Goal: Task Accomplishment & Management: Manage account settings

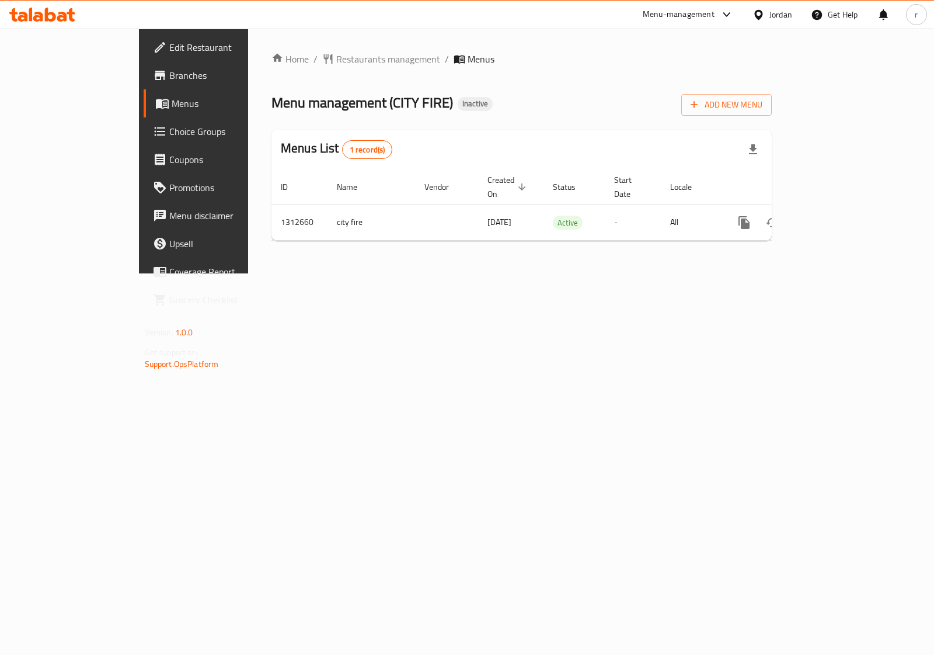
click at [169, 70] on span "Branches" at bounding box center [227, 75] width 116 height 14
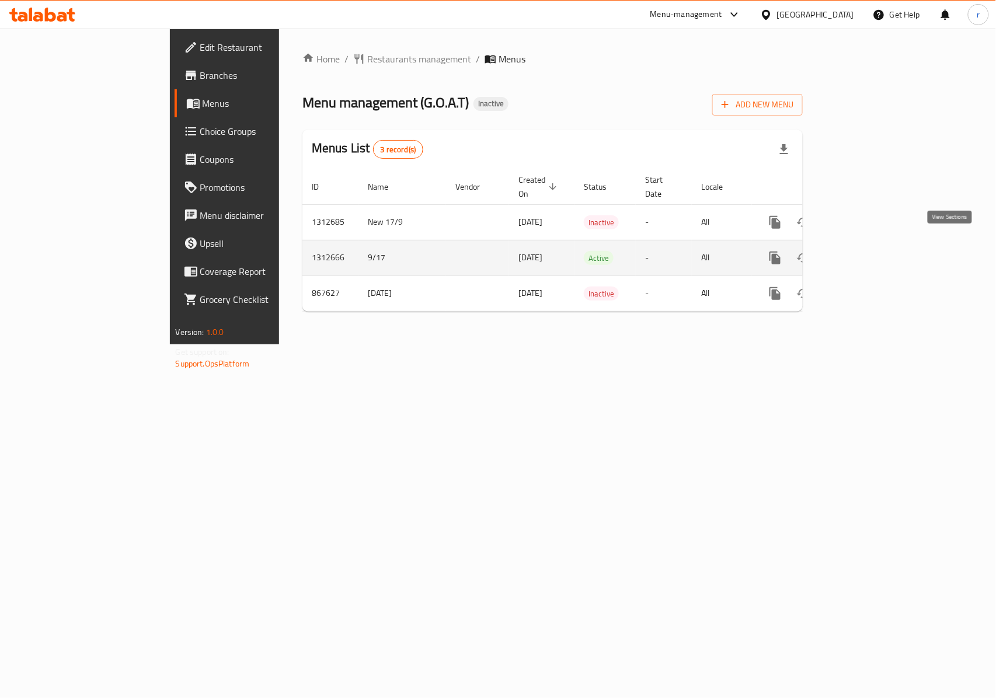
click at [867, 251] on icon "enhanced table" at bounding box center [860, 258] width 14 height 14
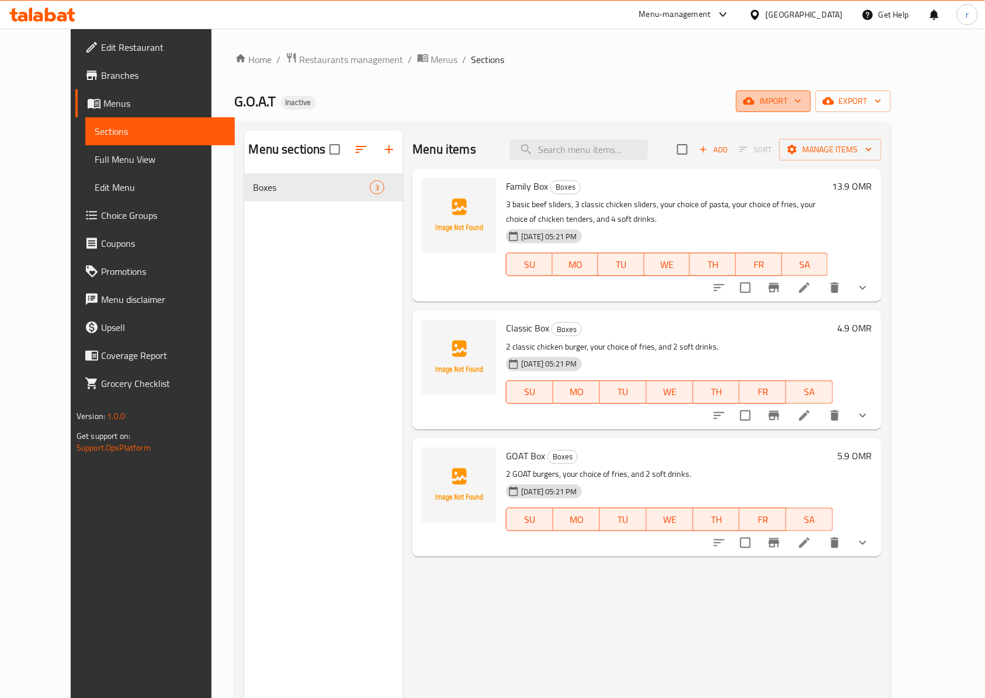
click at [801, 104] on span "import" at bounding box center [773, 101] width 56 height 15
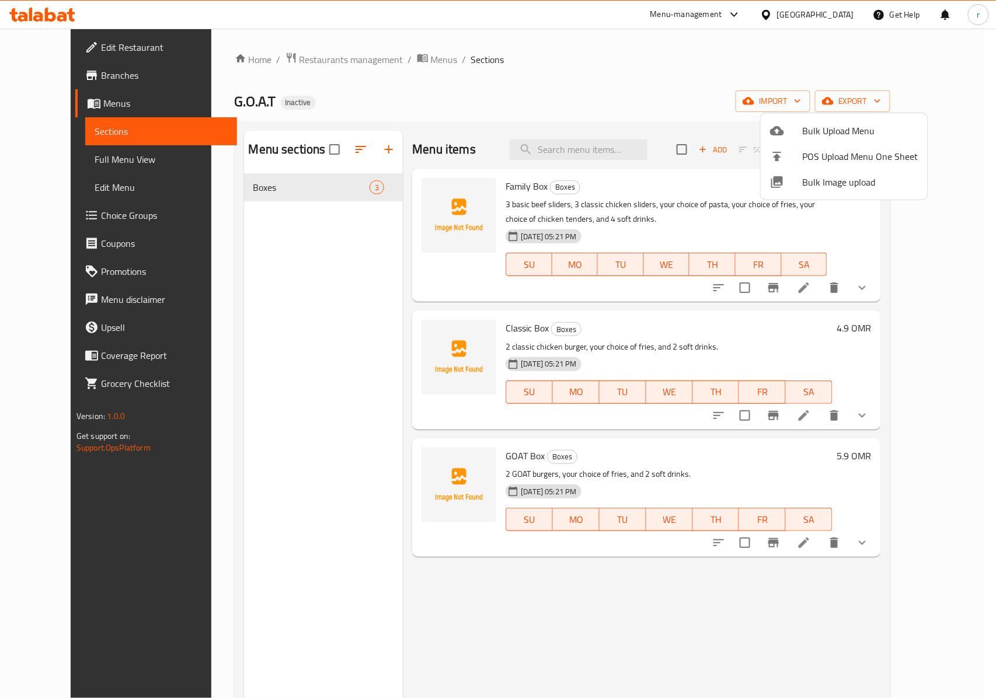
click at [310, 429] on div at bounding box center [498, 349] width 996 height 698
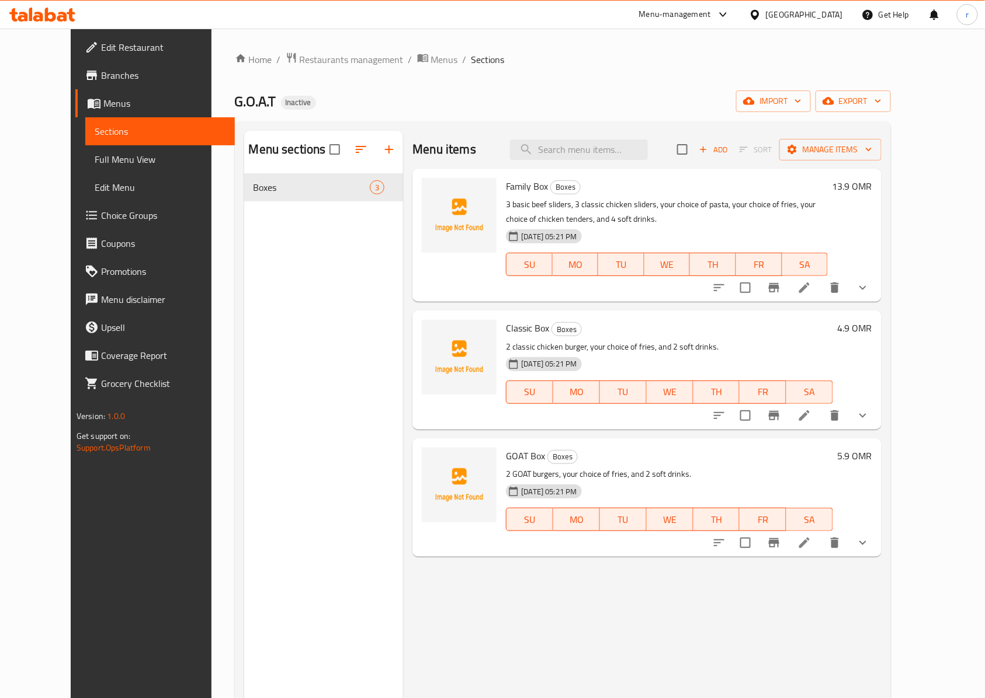
click at [101, 50] on span "Edit Restaurant" at bounding box center [163, 47] width 125 height 14
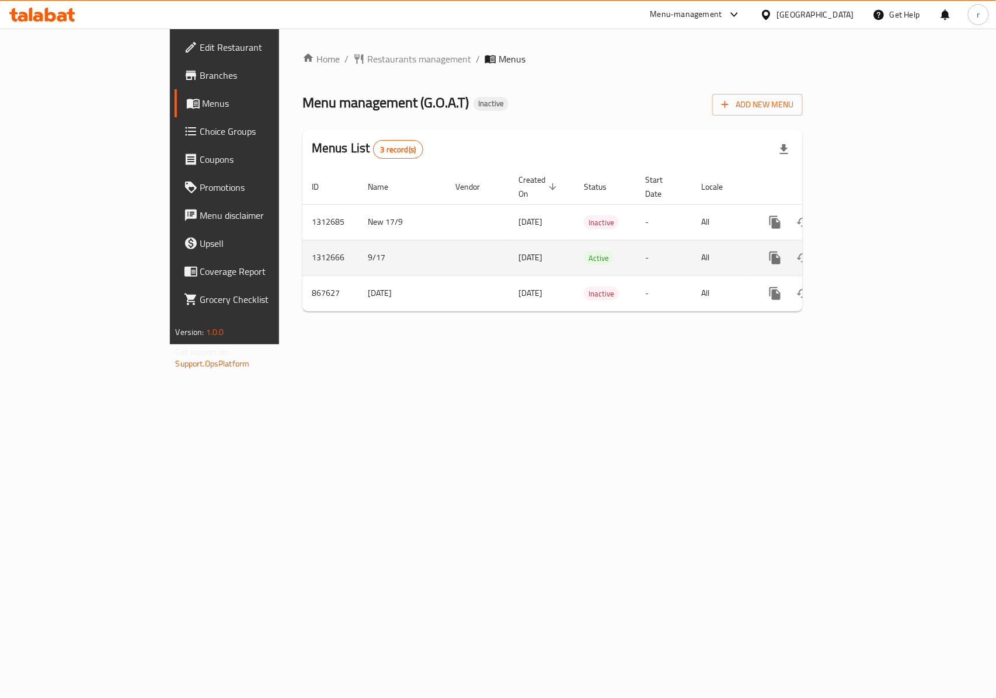
click at [865, 253] on icon "enhanced table" at bounding box center [859, 258] width 11 height 11
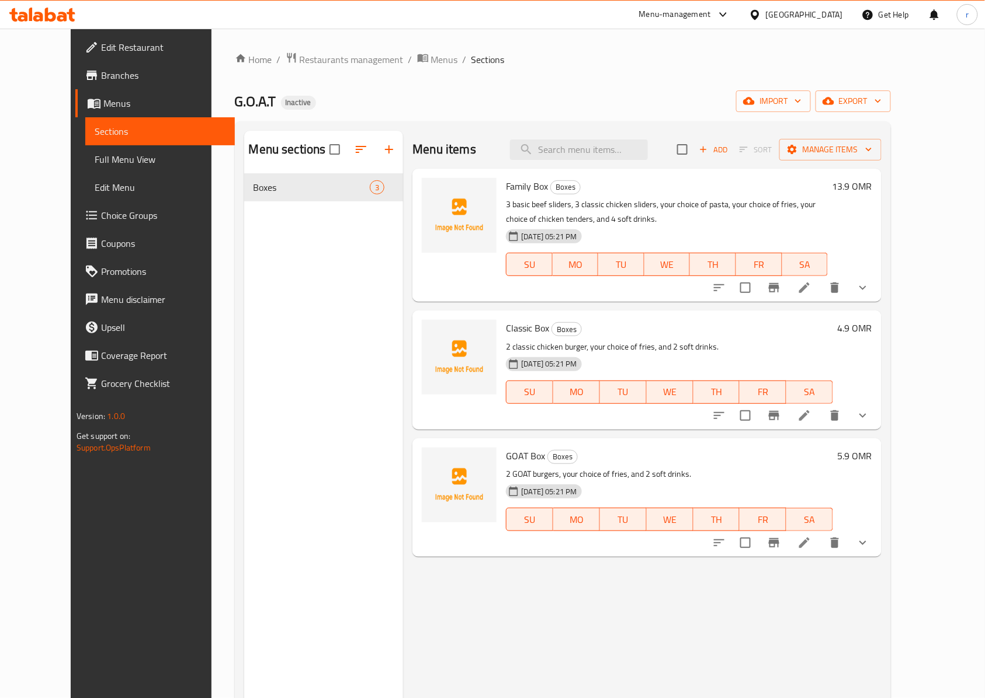
click at [95, 154] on span "Full Menu View" at bounding box center [160, 159] width 131 height 14
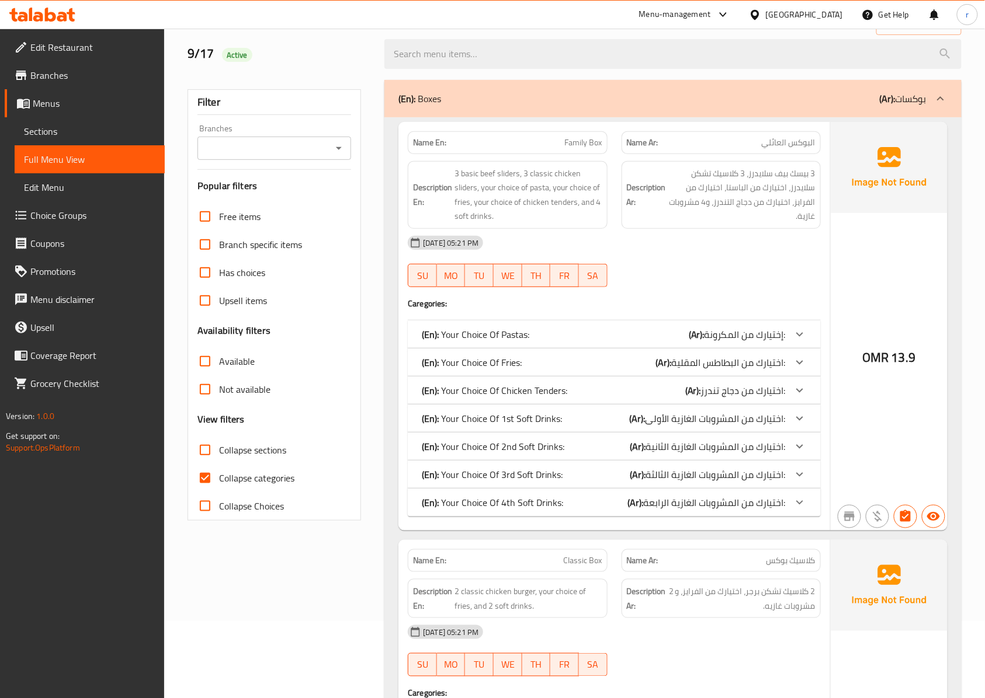
scroll to position [78, 0]
click at [232, 481] on span "Collapse categories" at bounding box center [256, 478] width 75 height 14
click at [219, 481] on input "Collapse categories" at bounding box center [205, 478] width 28 height 28
checkbox input "false"
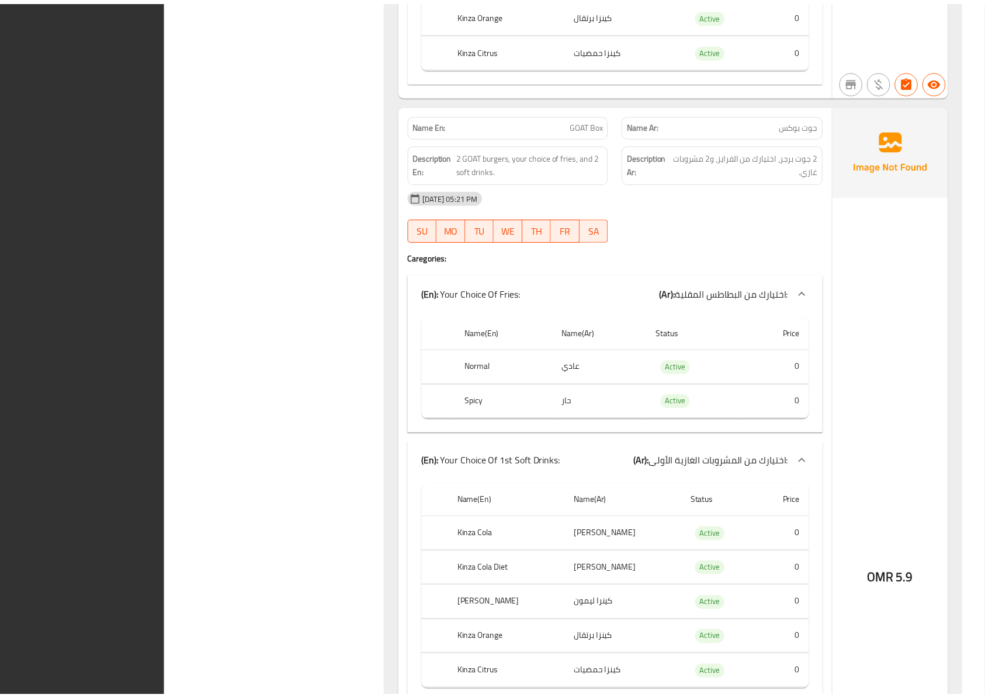
scroll to position [3280, 0]
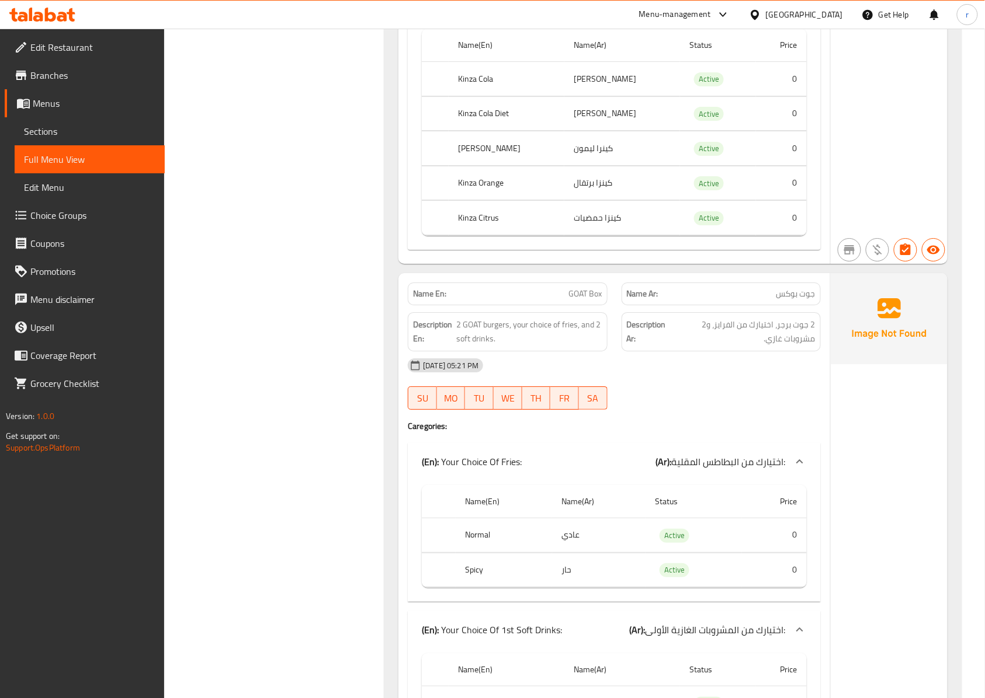
click at [42, 132] on span "Sections" at bounding box center [89, 131] width 131 height 14
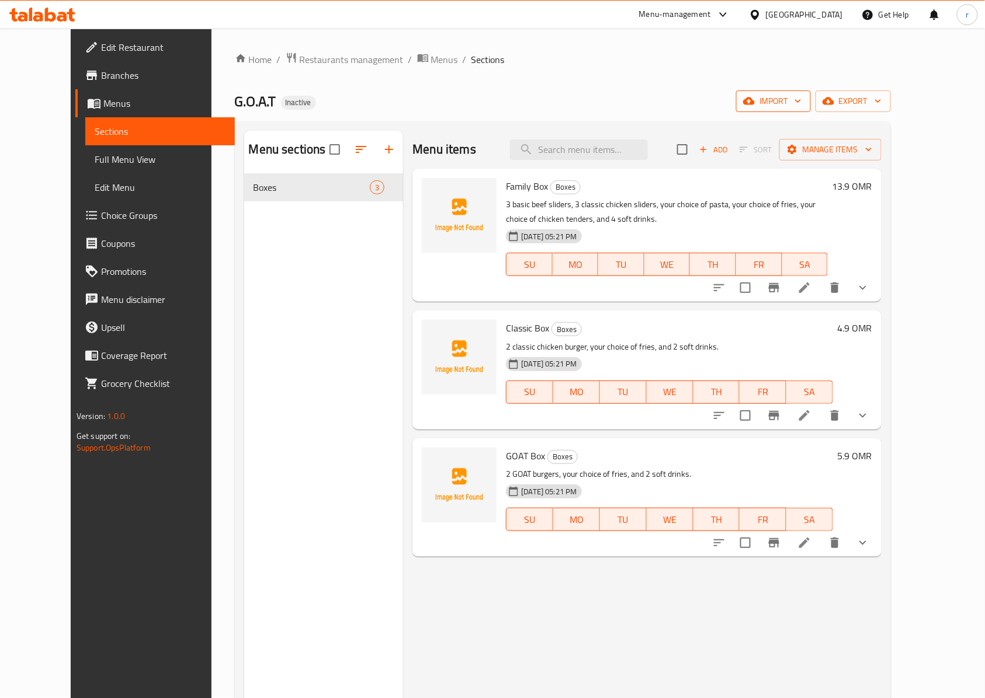
click at [801, 106] on span "import" at bounding box center [773, 101] width 56 height 15
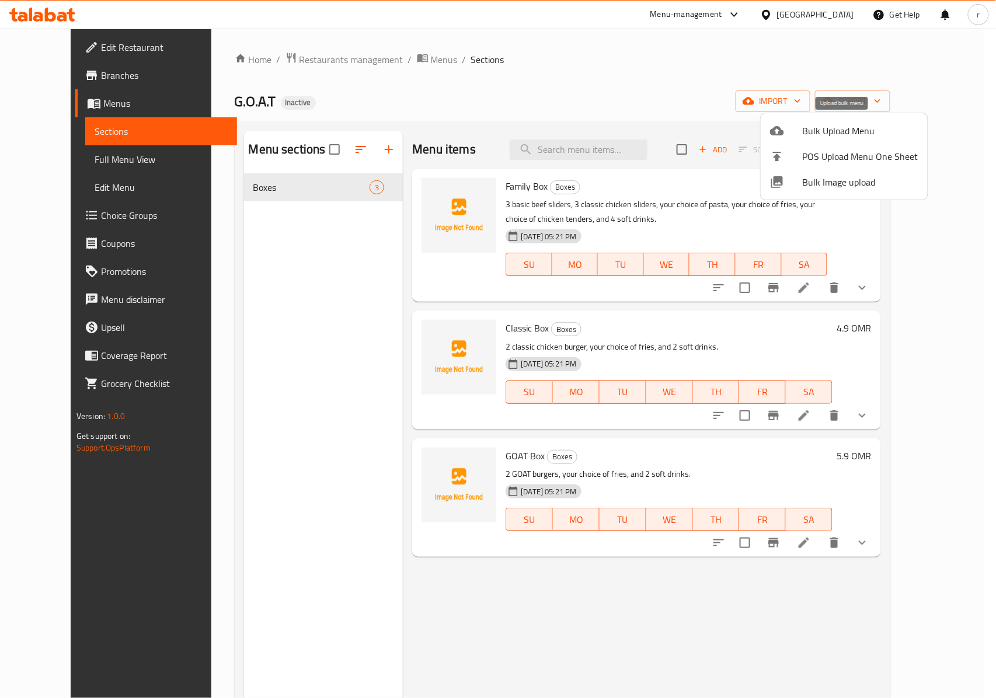
click at [827, 128] on span "Bulk Upload Menu" at bounding box center [861, 131] width 116 height 14
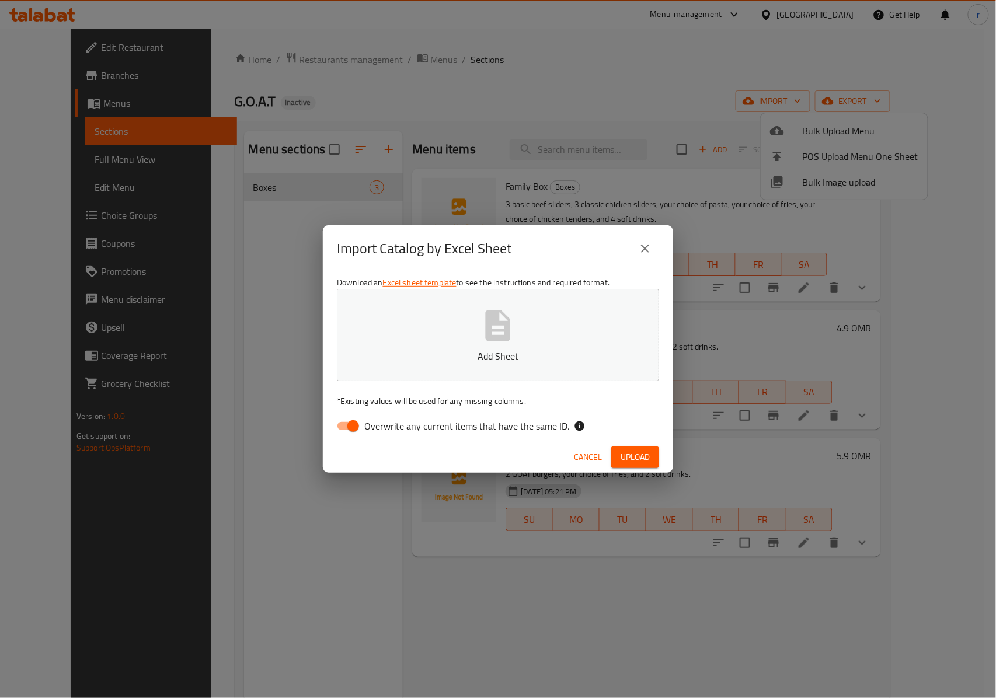
click at [501, 349] on p "Add Sheet" at bounding box center [498, 356] width 286 height 14
click at [356, 429] on input "Overwrite any current items that have the same ID." at bounding box center [353, 426] width 67 height 22
checkbox input "false"
click at [645, 457] on span "Upload" at bounding box center [635, 457] width 29 height 15
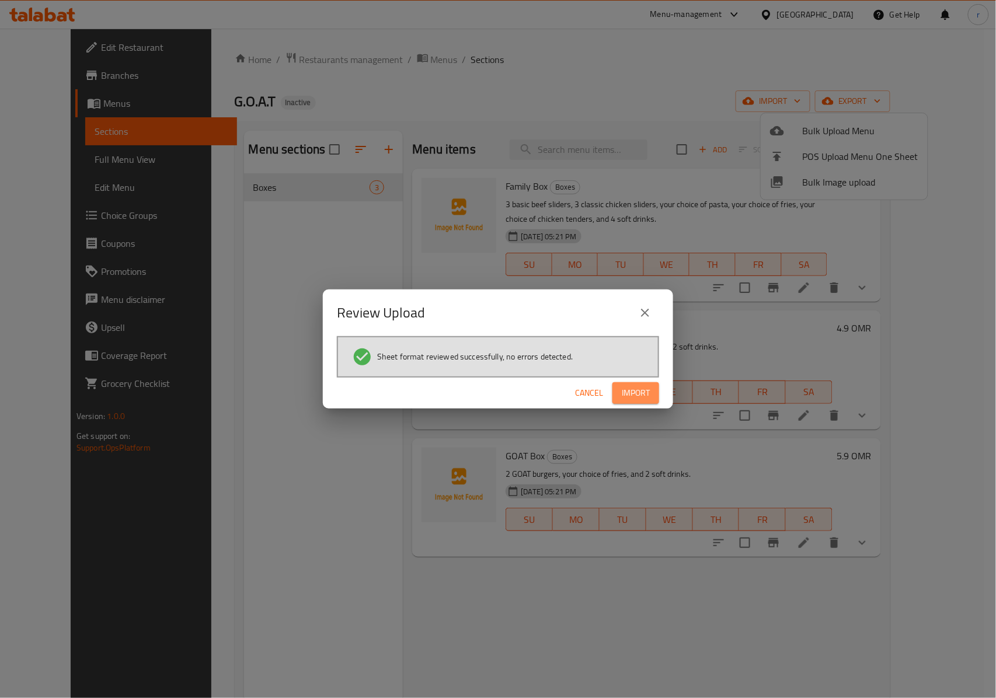
click at [627, 391] on span "Import" at bounding box center [636, 393] width 28 height 15
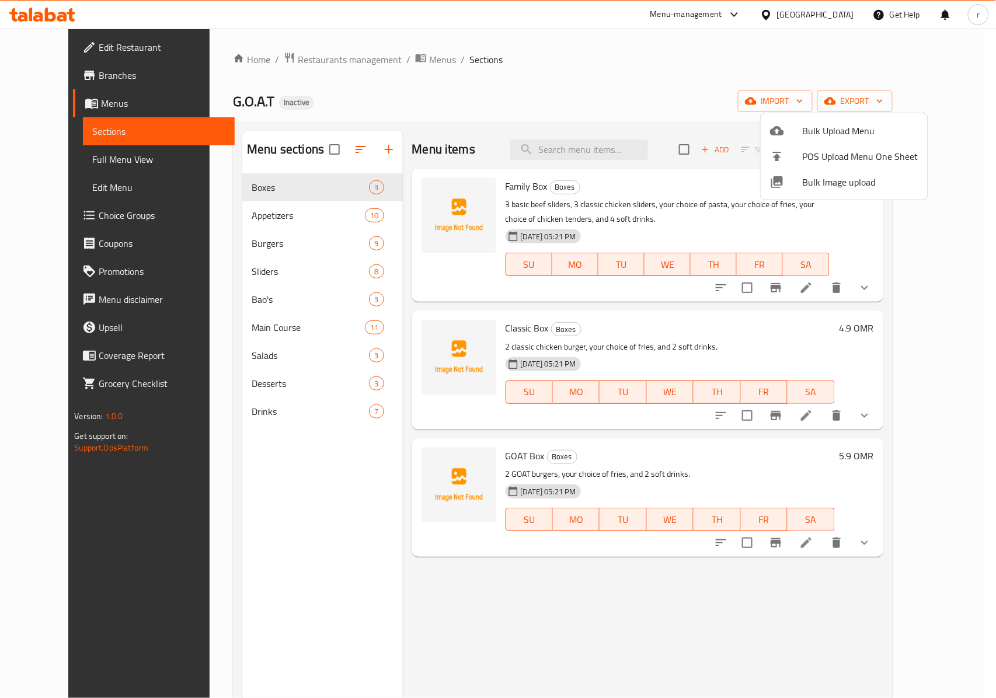
click at [263, 218] on div at bounding box center [498, 349] width 996 height 698
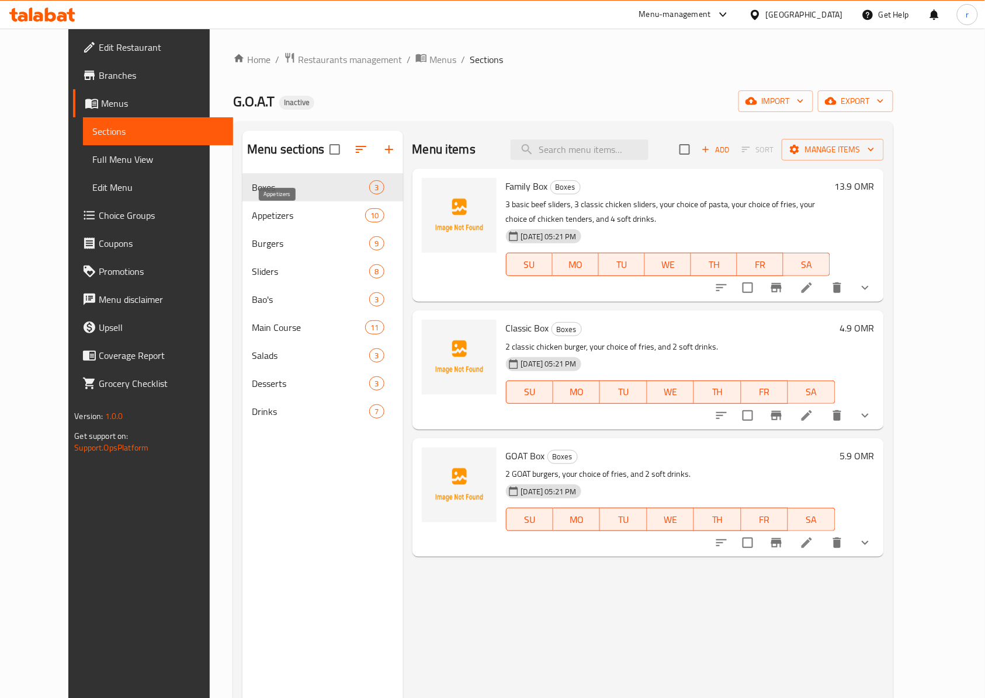
click at [325, 215] on span "Appetizers" at bounding box center [308, 215] width 113 height 14
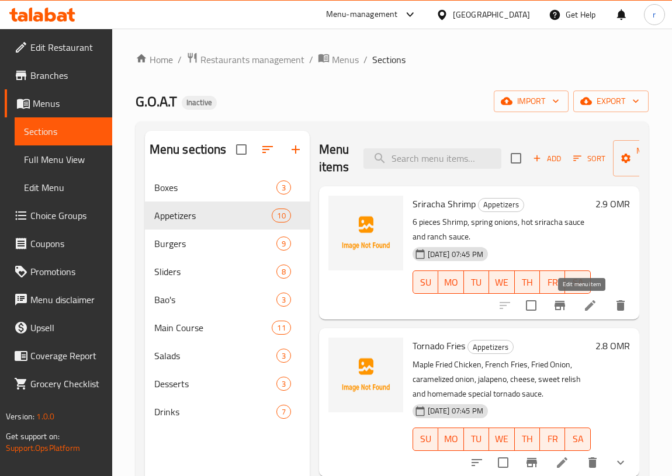
click at [585, 308] on icon at bounding box center [590, 305] width 11 height 11
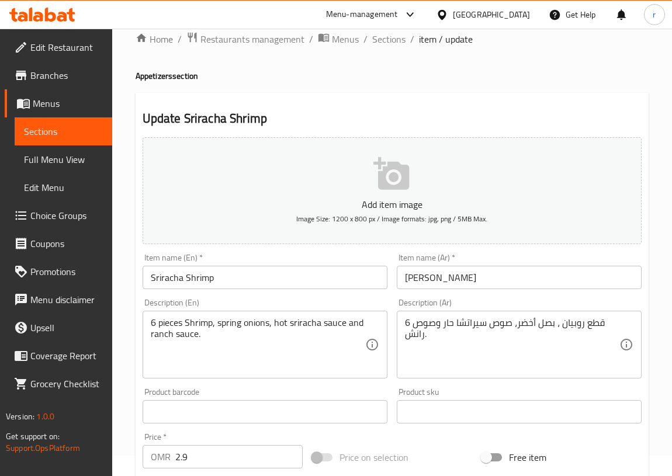
scroll to position [53, 0]
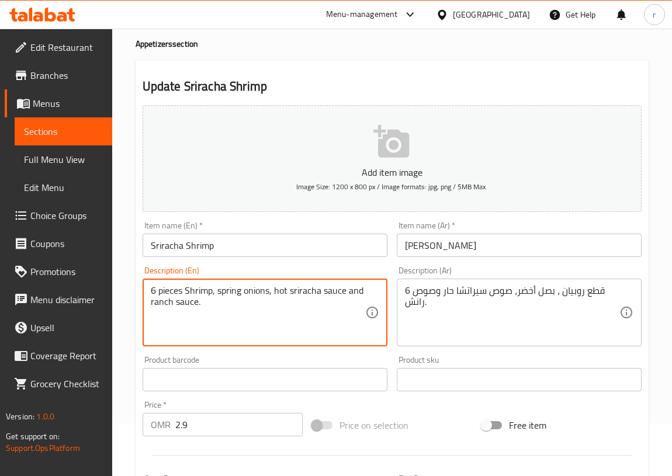
drag, startPoint x: 210, startPoint y: 308, endPoint x: 138, endPoint y: 283, distance: 75.9
click at [138, 283] on div "Description (En) 6 pieces Shrimp, spring onions, hot sriracha sauce and ranch s…" at bounding box center [265, 306] width 254 height 89
click at [305, 308] on textarea "6 pieces Shrimp, spring onions, hot sriracha sauce and ranch sauce." at bounding box center [258, 312] width 214 height 55
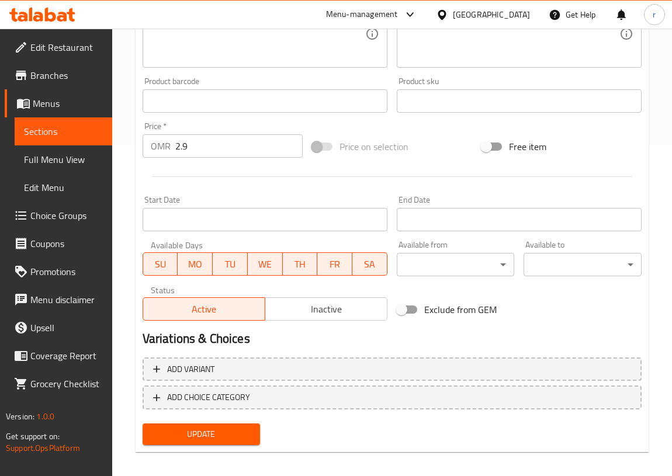
scroll to position [339, 0]
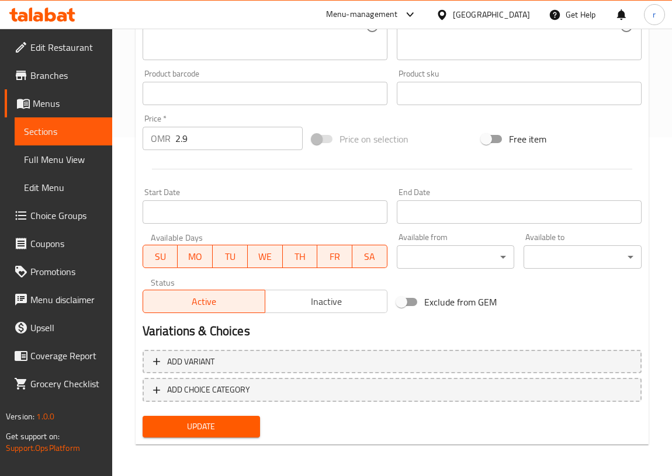
click at [227, 419] on span "Update" at bounding box center [201, 426] width 99 height 15
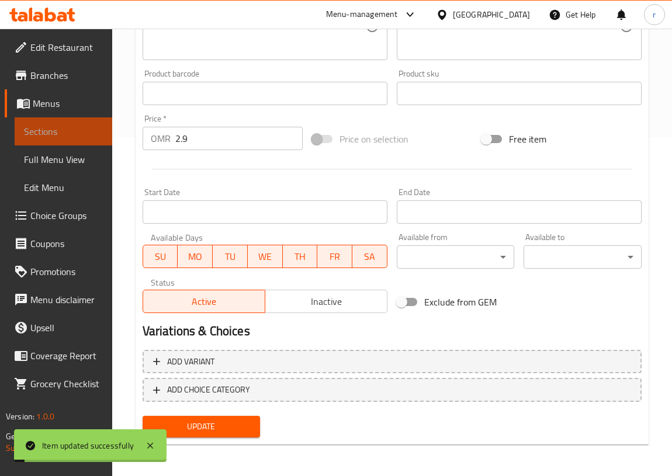
click at [76, 135] on span "Sections" at bounding box center [63, 131] width 79 height 14
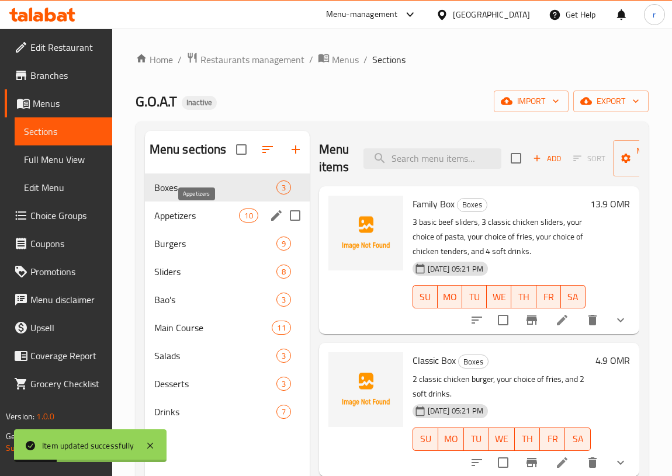
click at [197, 210] on span "Appetizers" at bounding box center [196, 215] width 85 height 14
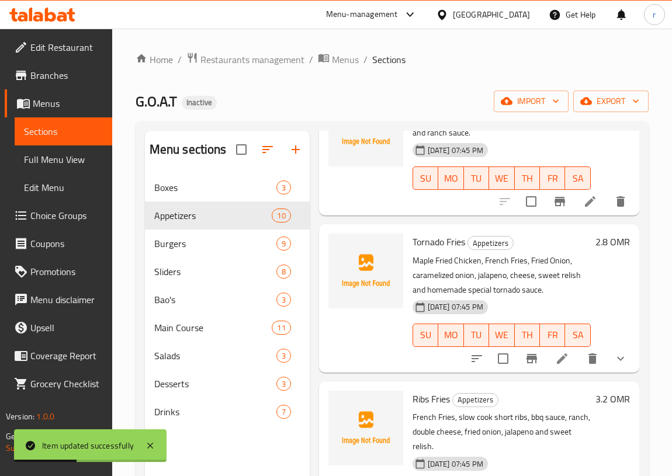
scroll to position [106, 0]
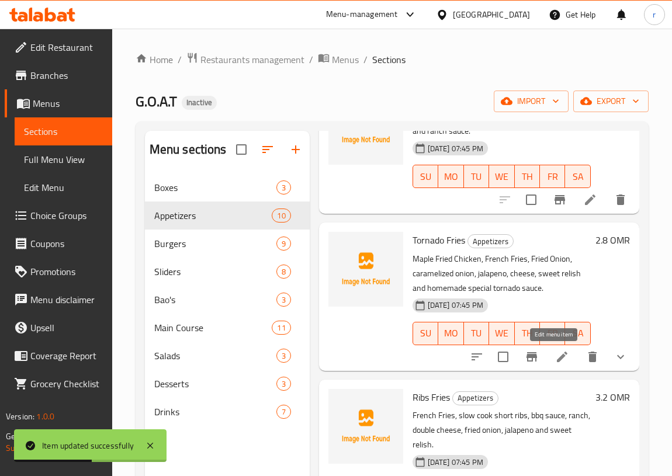
click at [556, 350] on icon at bounding box center [562, 357] width 14 height 14
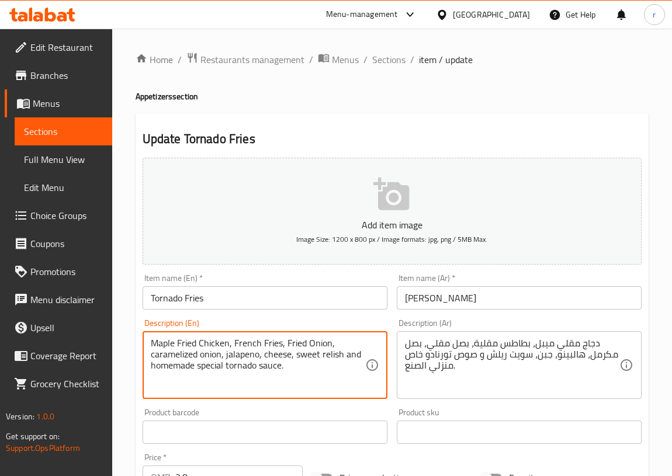
click at [301, 373] on textarea "Maple Fried Chicken, French Fries, Fried Onion, caramelized onion, jalapeno, ch…" at bounding box center [258, 365] width 214 height 55
drag, startPoint x: 280, startPoint y: 368, endPoint x: 127, endPoint y: 342, distance: 155.2
click at [127, 342] on div "Home / Restaurants management / Menus / Sections / item / update Appetizers sec…" at bounding box center [391, 447] width 559 height 837
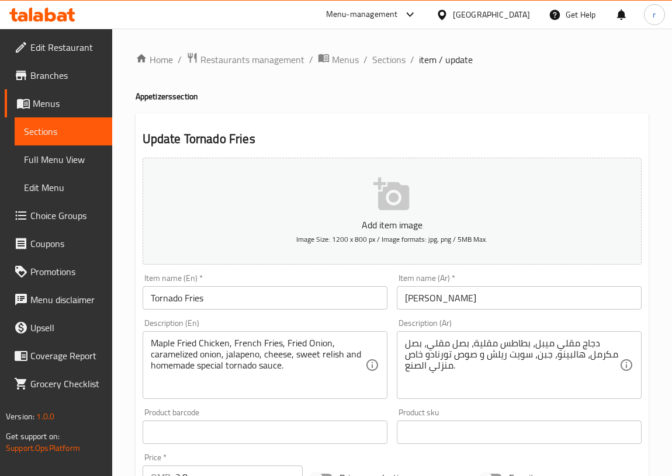
click at [188, 386] on textarea "Maple Fried Chicken, French Fries, Fried Onion, caramelized onion, jalapeno, ch…" at bounding box center [258, 365] width 214 height 55
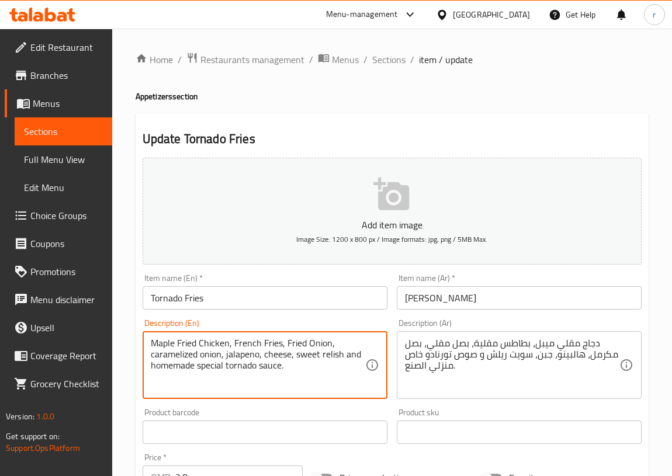
drag, startPoint x: 280, startPoint y: 343, endPoint x: 232, endPoint y: 343, distance: 47.9
click at [232, 343] on textarea "Maple Fried Chicken, French Fries, Fried Onion, caramelized onion, jalapeno, ch…" at bounding box center [258, 365] width 214 height 55
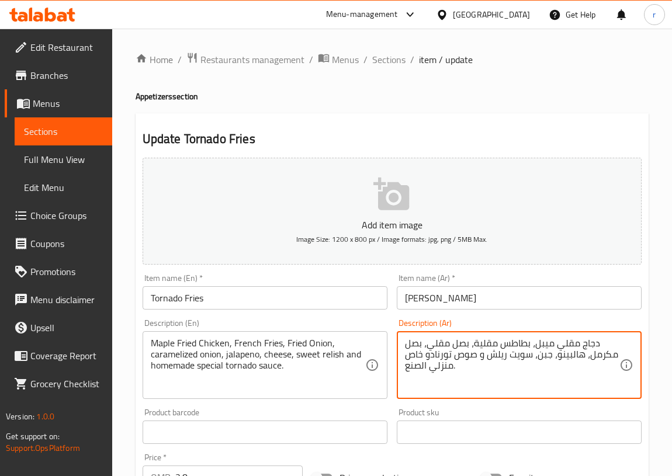
drag, startPoint x: 505, startPoint y: 340, endPoint x: 530, endPoint y: 341, distance: 25.1
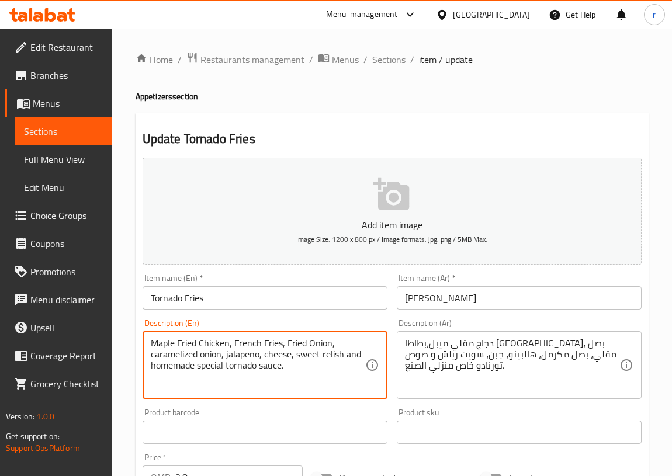
drag, startPoint x: 284, startPoint y: 342, endPoint x: 328, endPoint y: 344, distance: 43.3
click at [328, 344] on textarea "Maple Fried Chicken, French Fries, Fried Onion, caramelized onion, jalapeno, ch…" at bounding box center [258, 365] width 214 height 55
drag, startPoint x: 220, startPoint y: 352, endPoint x: 145, endPoint y: 352, distance: 74.2
click at [145, 352] on div "Maple Fried Chicken, French Fries, Fried Onion, caramelized onion, jalapeno, ch…" at bounding box center [264, 365] width 245 height 68
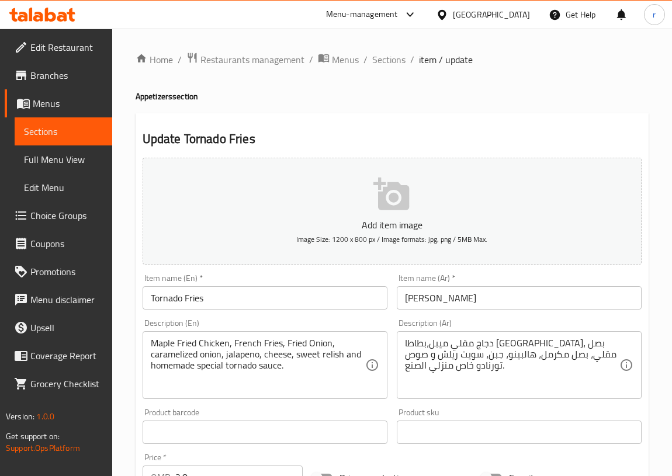
click at [251, 356] on textarea "Maple Fried Chicken, French Fries, Fried Onion, caramelized onion, jalapeno, ch…" at bounding box center [258, 365] width 214 height 55
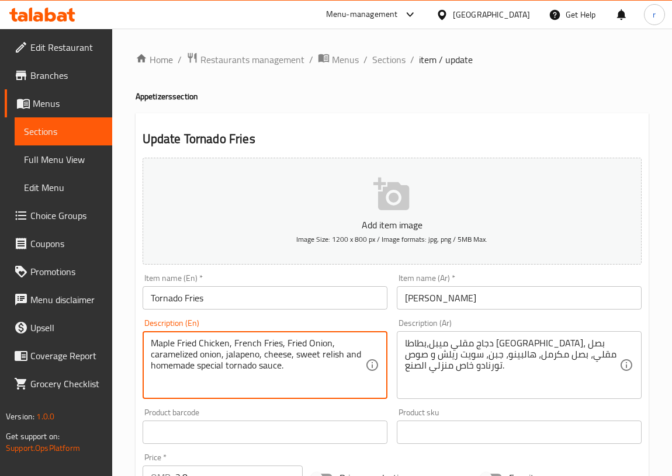
drag, startPoint x: 256, startPoint y: 354, endPoint x: 226, endPoint y: 354, distance: 30.4
click at [226, 354] on textarea "Maple Fried Chicken, French Fries, Fried Onion, caramelized onion, jalapeno, ch…" at bounding box center [258, 365] width 214 height 55
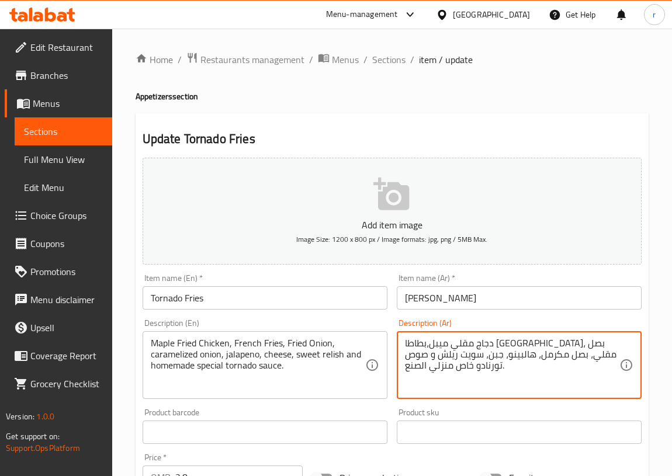
click at [583, 355] on textarea "دجاج مقلي ميبل،بطاطا [GEOGRAPHIC_DATA]، بصل مقلي، بصل مكرمل، هالبينو، جبن، سويت…" at bounding box center [512, 365] width 214 height 55
drag, startPoint x: 580, startPoint y: 355, endPoint x: 607, endPoint y: 355, distance: 26.3
click at [607, 355] on textarea "دجاج مقلي ميبل،بطاطا [GEOGRAPHIC_DATA]، بصل مقلي، بصل مكرمل، هالبينو، جبن، سويت…" at bounding box center [512, 365] width 214 height 55
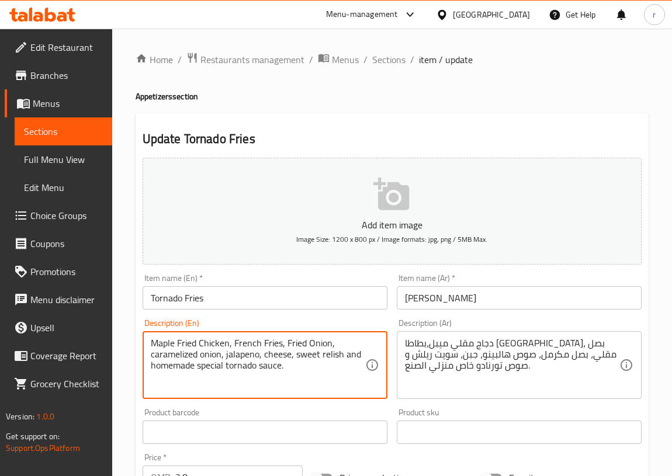
drag, startPoint x: 295, startPoint y: 354, endPoint x: 342, endPoint y: 356, distance: 46.2
click at [342, 356] on textarea "Maple Fried Chicken, French Fries, Fried Onion, caramelized onion, jalapeno, ch…" at bounding box center [258, 365] width 214 height 55
click at [353, 354] on textarea "Maple Fried Chicken, French Fries, Fried Onion, caramelized onion, jalapeno, ch…" at bounding box center [258, 365] width 214 height 55
drag, startPoint x: 193, startPoint y: 366, endPoint x: 147, endPoint y: 364, distance: 45.6
click at [147, 364] on div "Maple Fried Chicken, French Fries, Fried Onion, caramelized onion, jalapeno, ch…" at bounding box center [264, 365] width 245 height 68
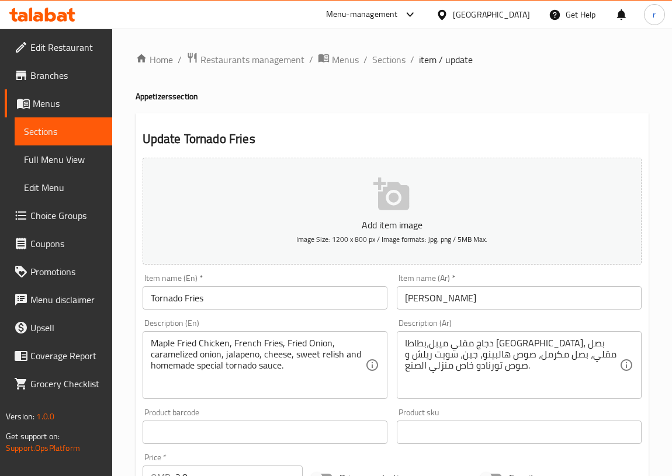
click at [310, 376] on textarea "Maple Fried Chicken, French Fries, Fried Onion, caramelized onion, jalapeno, ch…" at bounding box center [258, 365] width 214 height 55
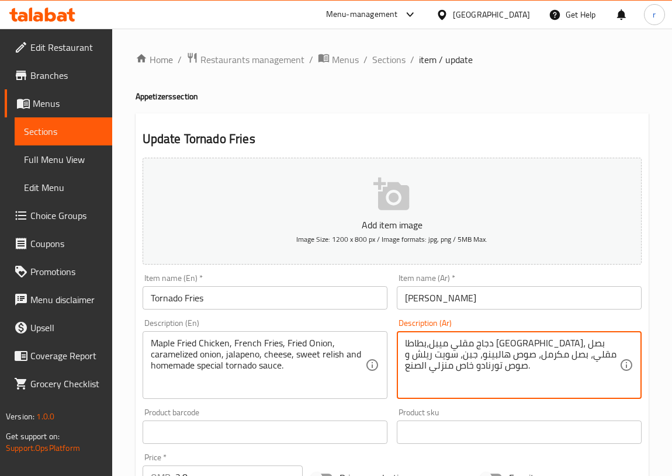
drag, startPoint x: 451, startPoint y: 366, endPoint x: 396, endPoint y: 367, distance: 54.9
drag, startPoint x: 473, startPoint y: 355, endPoint x: 407, endPoint y: 364, distance: 66.6
drag, startPoint x: 449, startPoint y: 355, endPoint x: 411, endPoint y: 356, distance: 38.0
click at [411, 356] on textarea "دجاج مقلي ميبل،بطاطا [GEOGRAPHIC_DATA]، بصل مقلي، بصل مكرمل، صوص هالبينو، جبن، …" at bounding box center [512, 365] width 214 height 55
drag, startPoint x: 414, startPoint y: 354, endPoint x: 401, endPoint y: 354, distance: 13.4
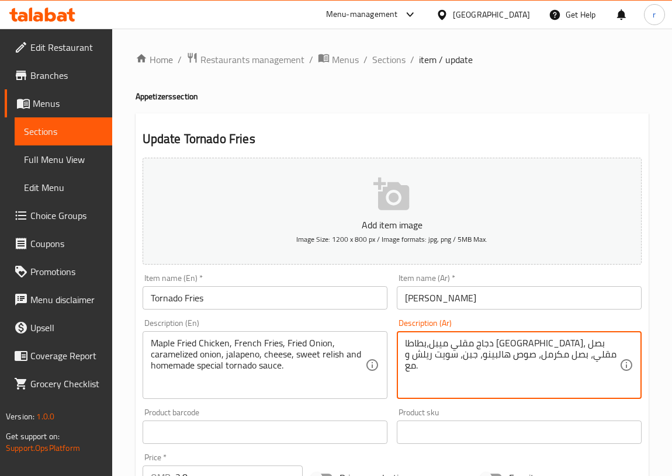
click at [401, 354] on div "دجاج مقلي ميبل،بطاطا [GEOGRAPHIC_DATA]، بصل مقلي، بصل مكرمل، صوص هالبينو، جبن، …" at bounding box center [519, 365] width 245 height 68
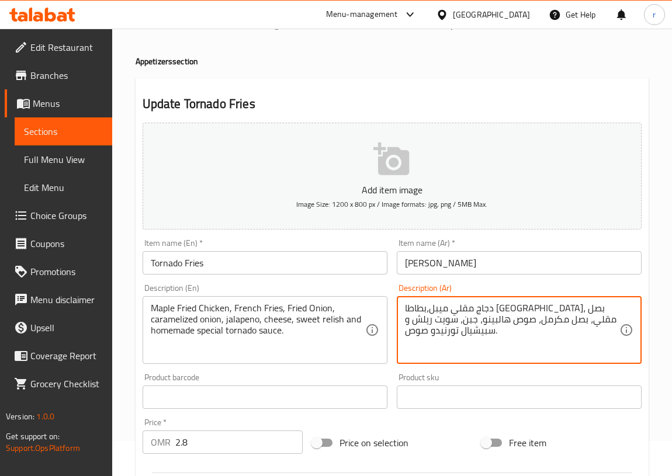
scroll to position [53, 0]
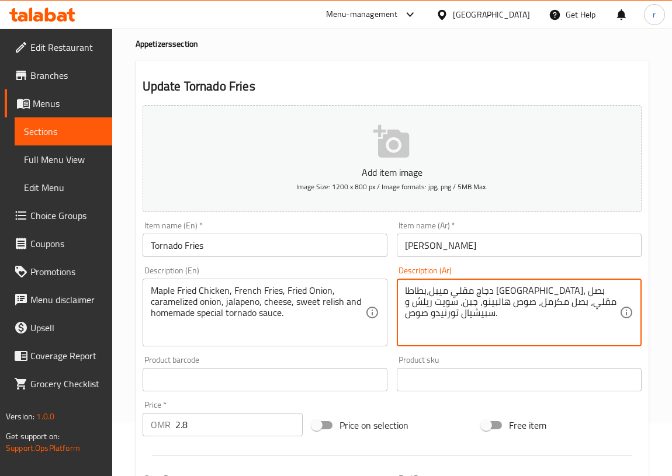
type textarea "دجاج مقلي ميبل،بطاطا [GEOGRAPHIC_DATA]، بصل مقلي، بصل مكرمل، صوص هالبينو، جبن، …"
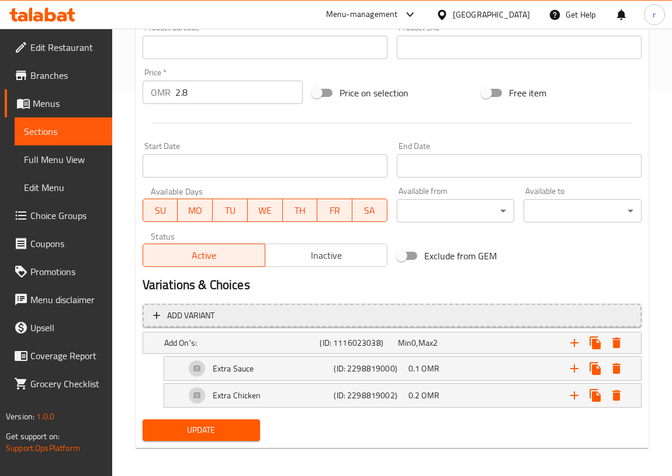
scroll to position [388, 0]
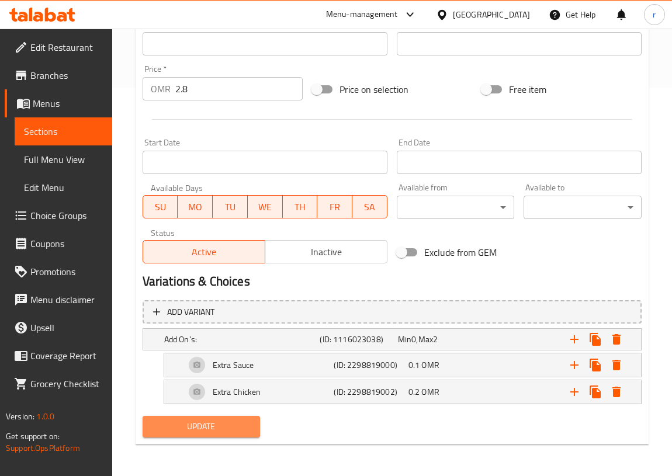
click at [223, 422] on span "Update" at bounding box center [201, 426] width 99 height 15
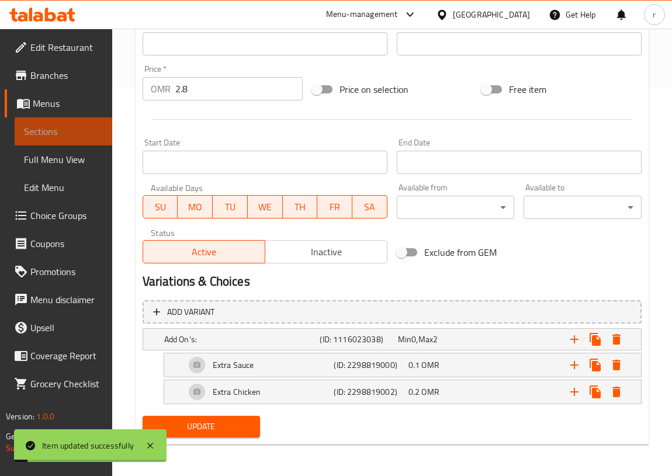
click at [76, 127] on span "Sections" at bounding box center [63, 131] width 79 height 14
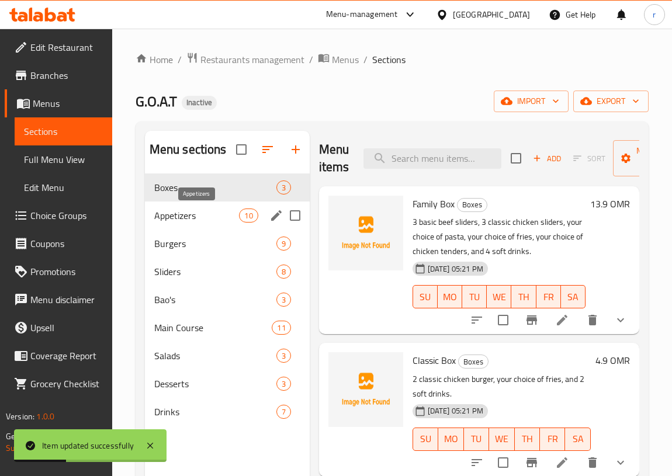
click at [197, 214] on span "Appetizers" at bounding box center [196, 215] width 85 height 14
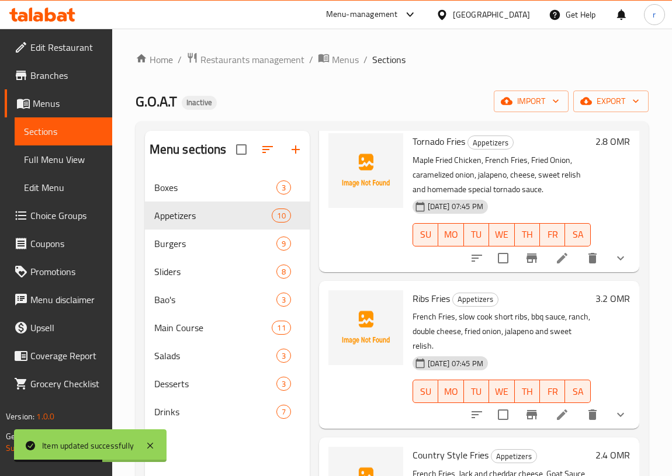
scroll to position [212, 0]
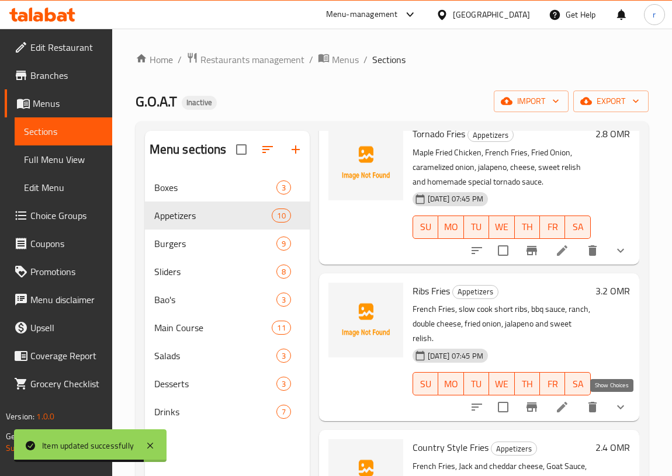
click at [613, 405] on icon "show more" at bounding box center [620, 407] width 14 height 14
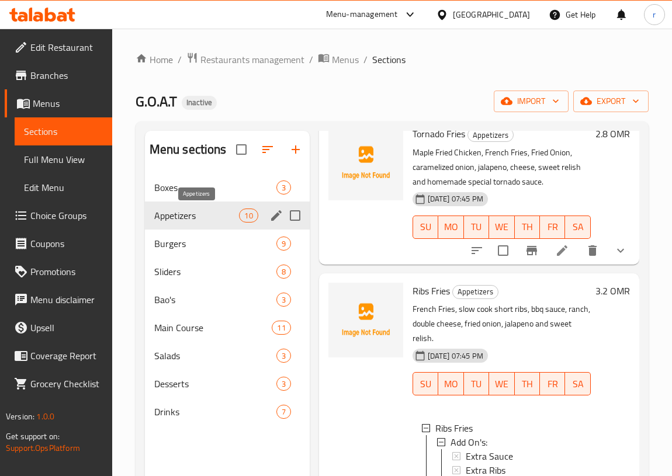
click at [198, 217] on span "Appetizers" at bounding box center [196, 215] width 85 height 14
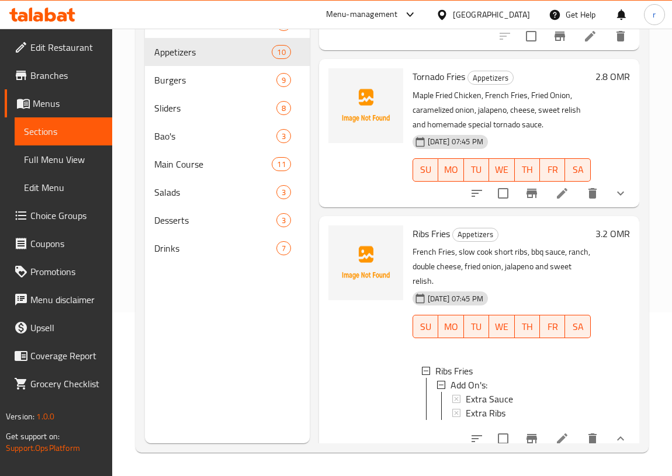
scroll to position [127, 0]
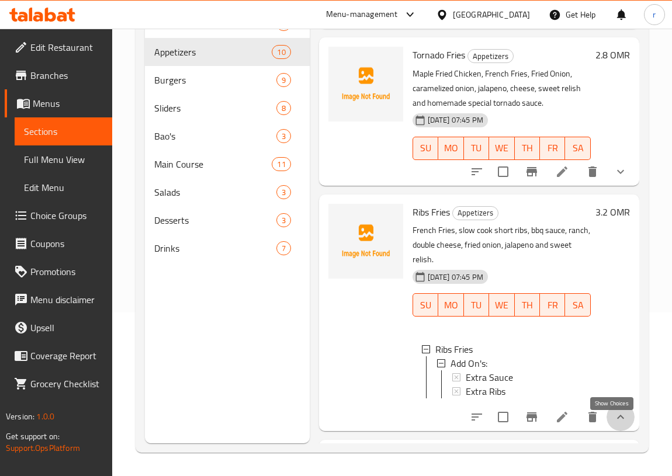
click at [614, 424] on icon "show more" at bounding box center [620, 417] width 14 height 14
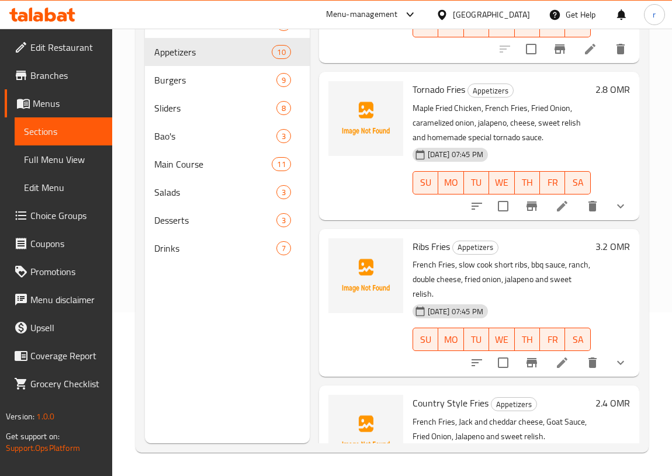
scroll to position [74, 0]
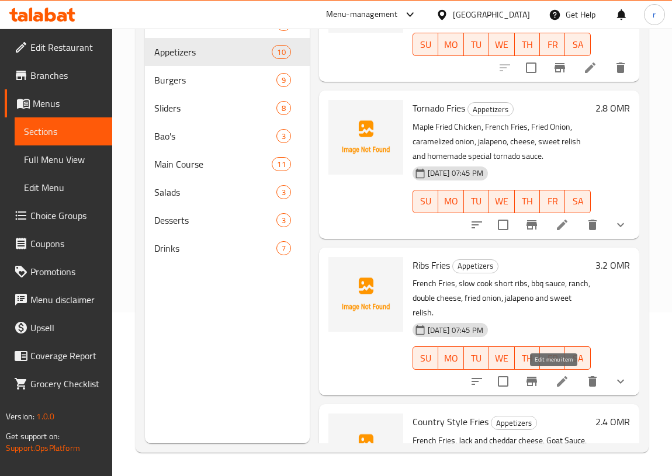
click at [558, 380] on icon at bounding box center [562, 381] width 14 height 14
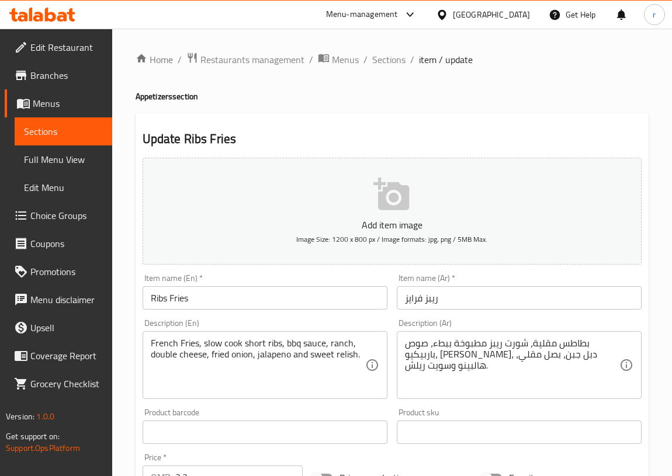
click at [456, 300] on input "ريبز فرايز" at bounding box center [519, 297] width 245 height 23
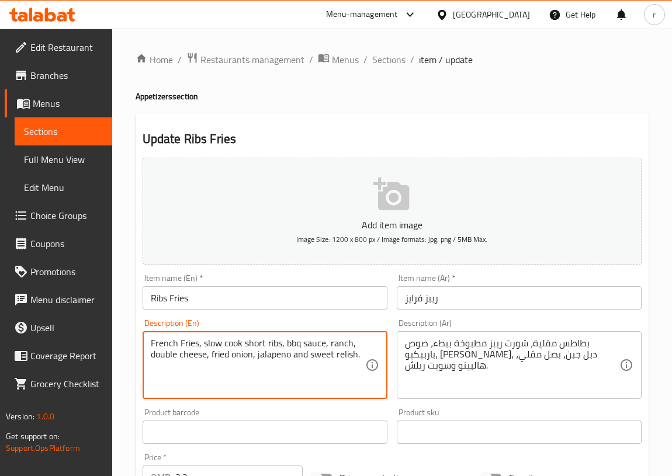
drag, startPoint x: 197, startPoint y: 344, endPoint x: 142, endPoint y: 343, distance: 54.9
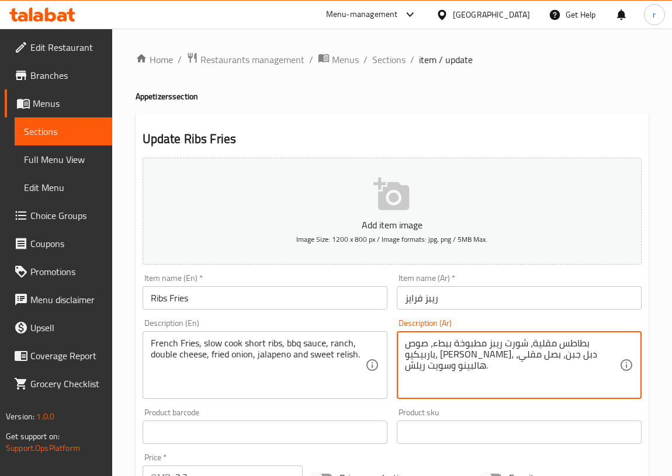
drag, startPoint x: 560, startPoint y: 343, endPoint x: 593, endPoint y: 342, distance: 32.8
click at [593, 342] on textarea "بطاطس مقلية، شورت ريبز مطبوخة ببطء، صوص باربيكيو، [PERSON_NAME]، دبل جبن، بصل م…" at bounding box center [512, 365] width 214 height 55
drag, startPoint x: 560, startPoint y: 342, endPoint x: 585, endPoint y: 342, distance: 24.5
click at [585, 342] on textarea "بطاطس مقلية، شورت ريبز مطبوخة ببطء، صوص باربيكيو، [PERSON_NAME]، دبل جبن، بصل م…" at bounding box center [512, 365] width 214 height 55
type textarea "بطاطا مقلية، شورت ريبز مطبوخة ببطء، صوص باربيكيو، [PERSON_NAME]، دبل جبن، بصل م…"
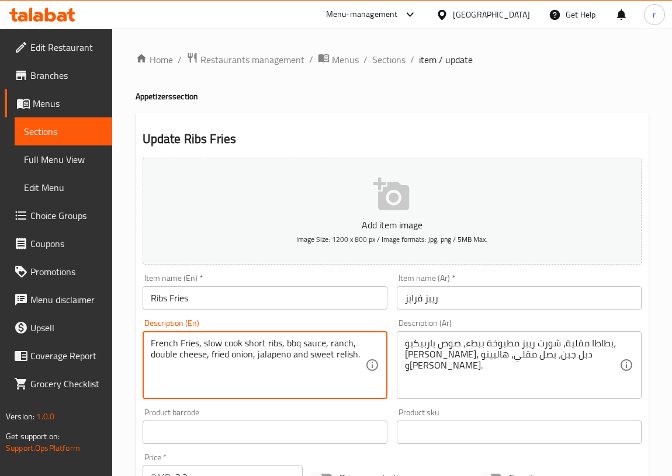
drag, startPoint x: 206, startPoint y: 341, endPoint x: 279, endPoint y: 343, distance: 72.5
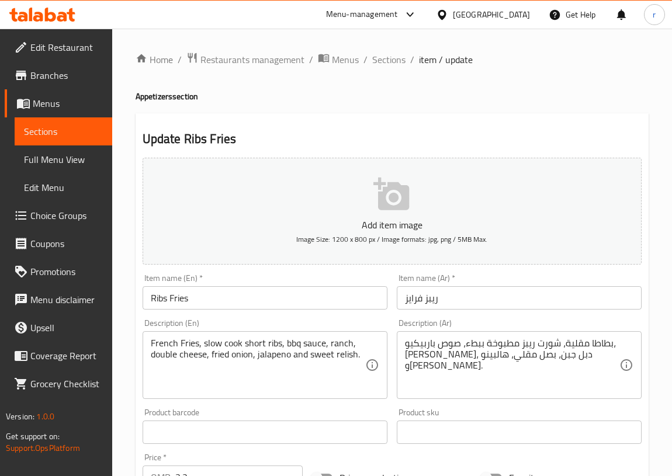
click at [304, 383] on textarea "French Fries, slow cook short ribs, bbq sauce, ranch, double cheese, fried onio…" at bounding box center [258, 365] width 214 height 55
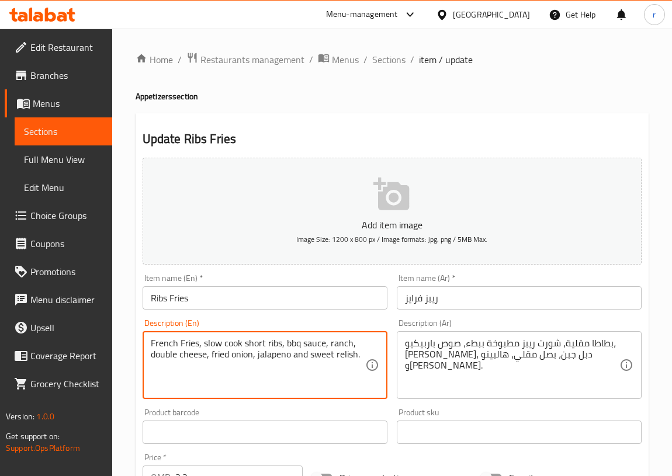
drag, startPoint x: 266, startPoint y: 342, endPoint x: 280, endPoint y: 341, distance: 13.5
click at [280, 341] on textarea "French Fries, slow cook short ribs, bbq sauce, ranch, double cheese, fried onio…" at bounding box center [258, 365] width 214 height 55
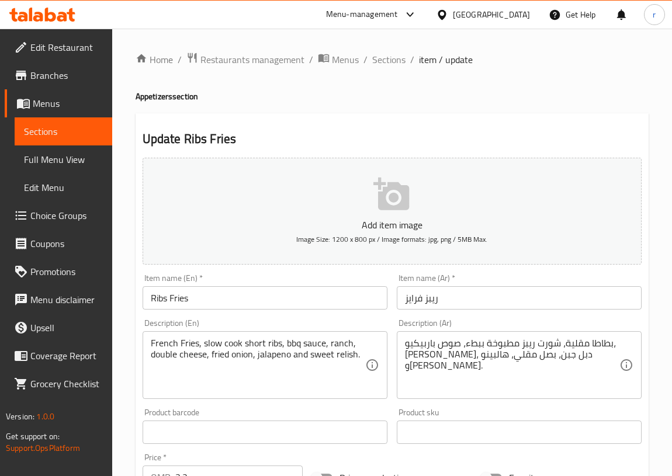
click at [295, 343] on textarea "French Fries, slow cook short ribs, bbq sauce, ranch, double cheese, fried onio…" at bounding box center [258, 365] width 214 height 55
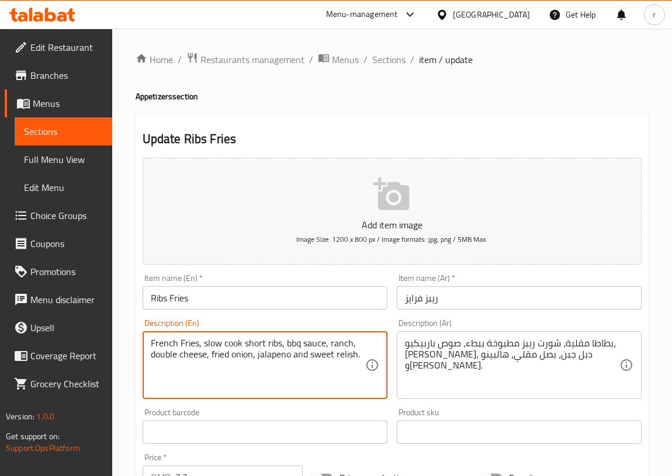
drag, startPoint x: 284, startPoint y: 342, endPoint x: 325, endPoint y: 343, distance: 40.9
click at [325, 343] on textarea "French Fries, slow cook short ribs, bbq sauce, ranch, double cheese, fried onio…" at bounding box center [258, 365] width 214 height 55
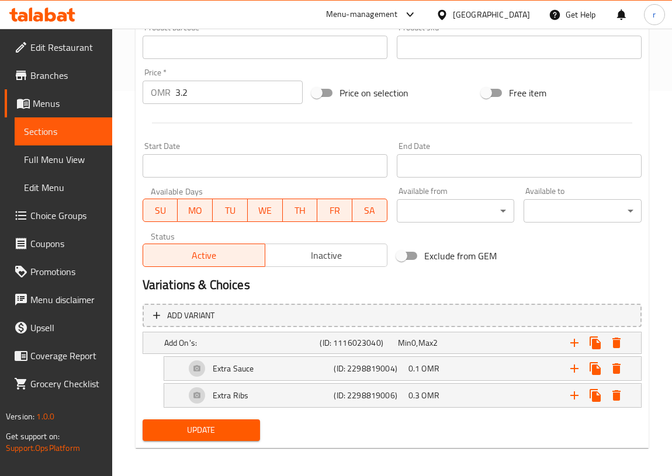
scroll to position [388, 0]
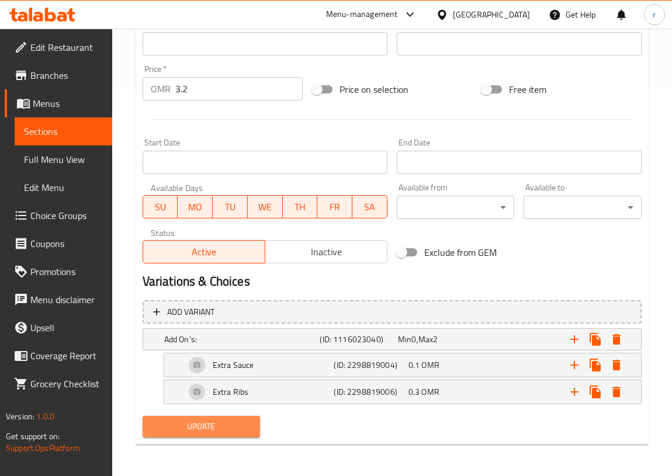
click at [251, 422] on button "Update" at bounding box center [201, 427] width 118 height 22
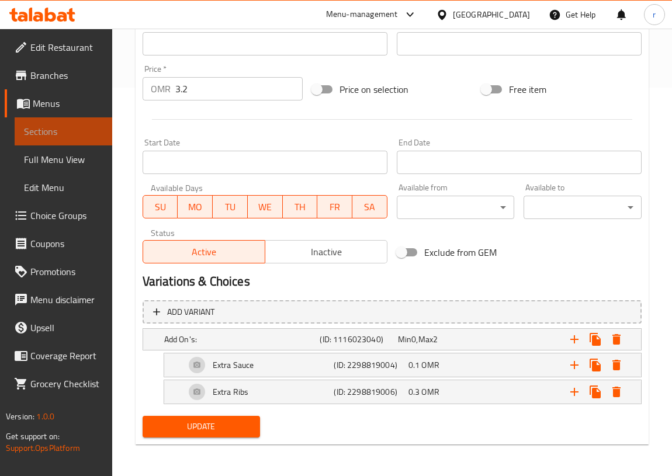
click at [80, 138] on link "Sections" at bounding box center [64, 131] width 98 height 28
